Goal: Transaction & Acquisition: Download file/media

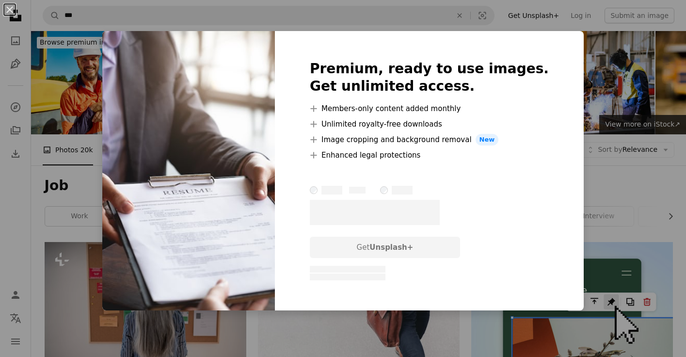
scroll to position [410, 0]
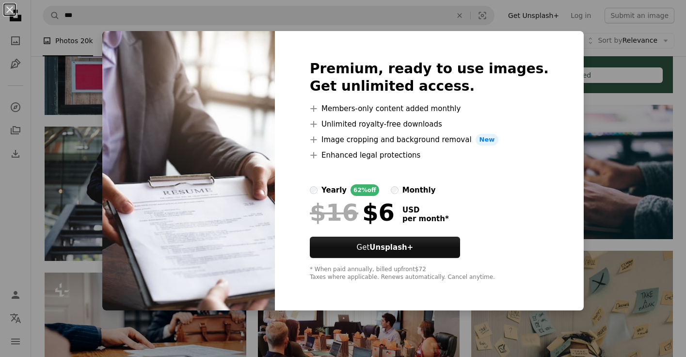
click at [568, 132] on div "An X shape Premium, ready to use images. Get unlimited access. A plus sign Memb…" at bounding box center [343, 178] width 686 height 357
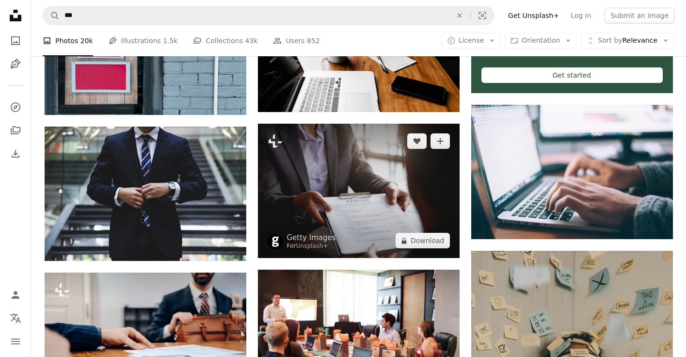
click at [411, 183] on img at bounding box center [359, 191] width 202 height 134
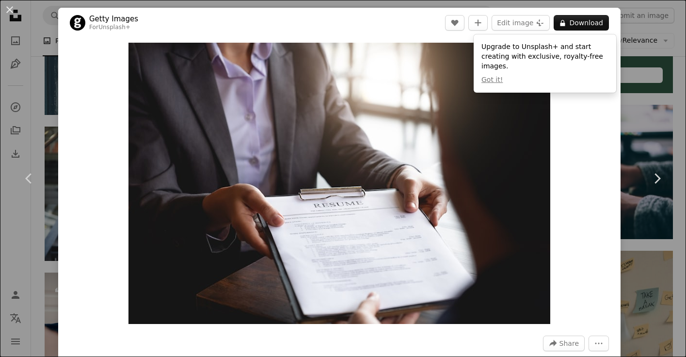
click at [661, 38] on div "An X shape Chevron left Chevron right Getty Images For Unsplash+ A heart A plus…" at bounding box center [343, 178] width 686 height 357
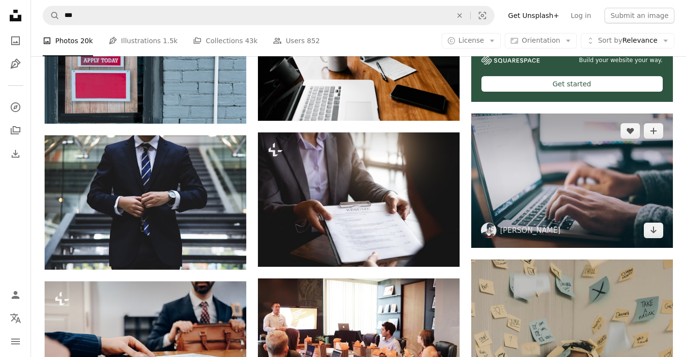
scroll to position [396, 0]
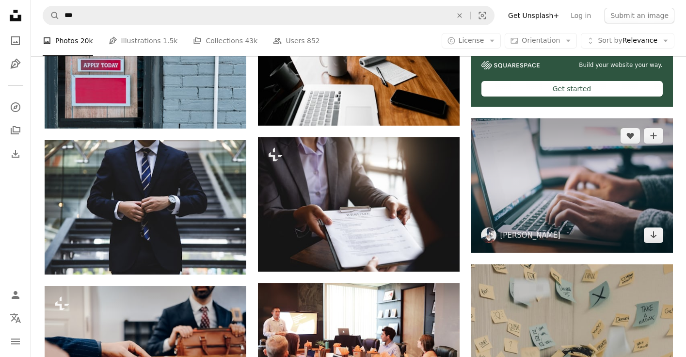
click at [616, 189] on img at bounding box center [572, 185] width 202 height 134
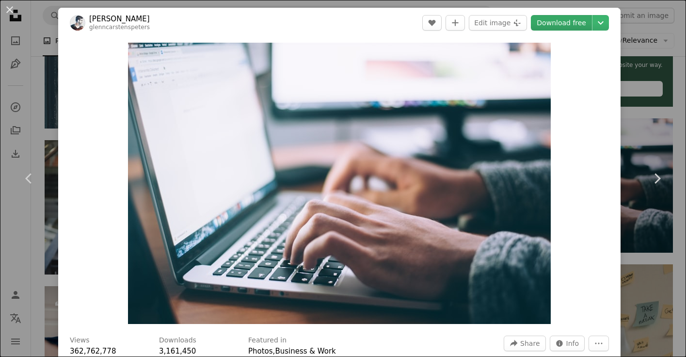
click at [583, 19] on link "Download free" at bounding box center [561, 23] width 61 height 16
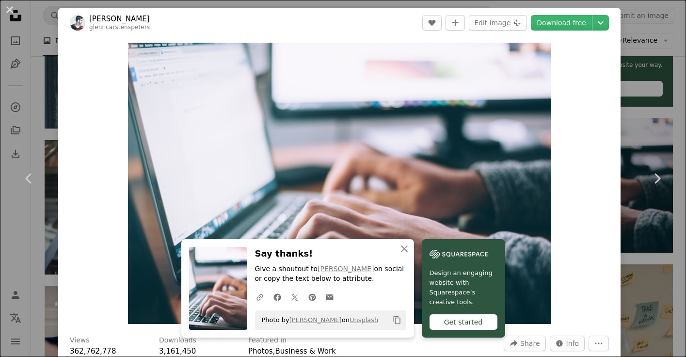
click at [647, 34] on div "An X shape Chevron left Chevron right [PERSON_NAME] glenncarstenspeters A heart…" at bounding box center [343, 178] width 686 height 357
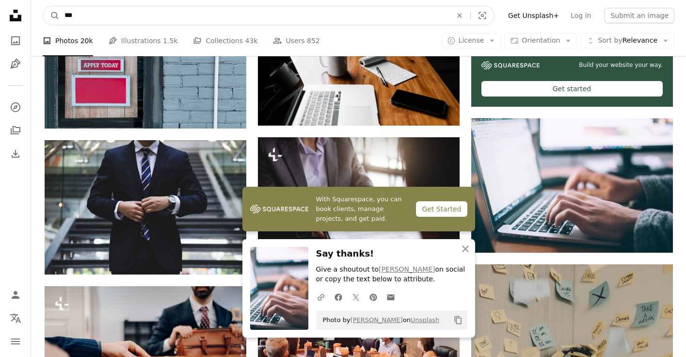
click at [209, 14] on input "***" at bounding box center [254, 15] width 389 height 18
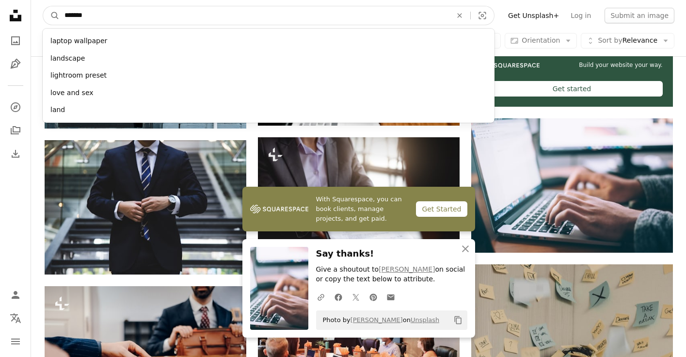
type input "********"
click button "A magnifying glass" at bounding box center [51, 15] width 16 height 18
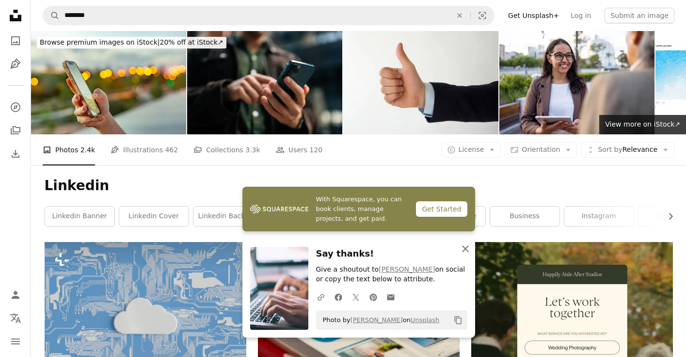
click at [458, 248] on button "An X shape Close" at bounding box center [465, 248] width 19 height 19
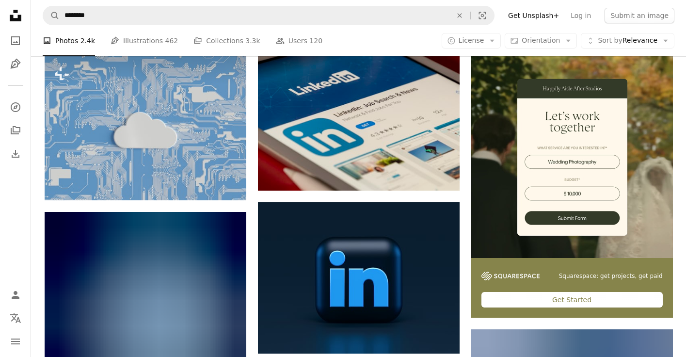
scroll to position [178, 0]
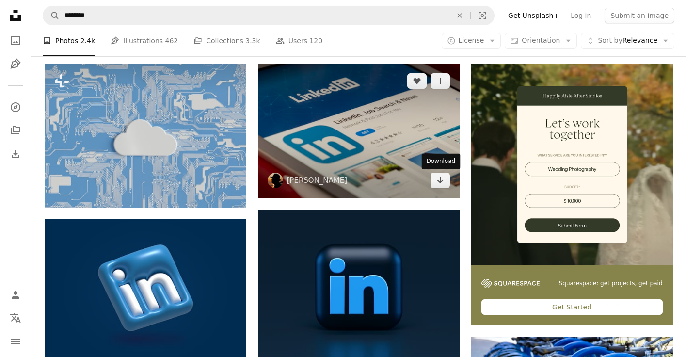
click at [424, 173] on img at bounding box center [359, 130] width 202 height 134
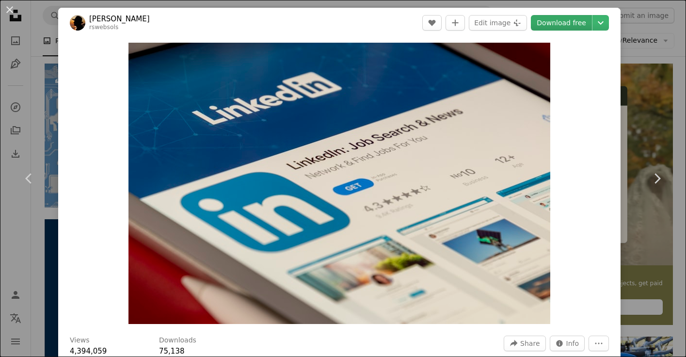
click at [570, 23] on link "Download free" at bounding box center [561, 23] width 61 height 16
